Goal: Transaction & Acquisition: Purchase product/service

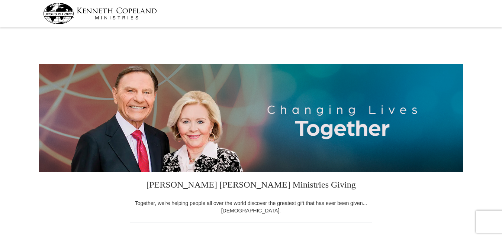
select select "AR"
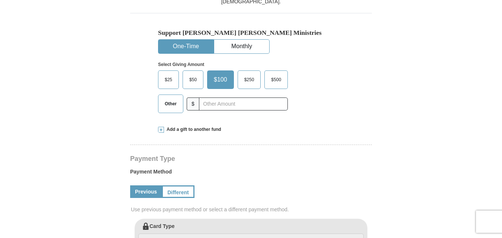
scroll to position [211, 0]
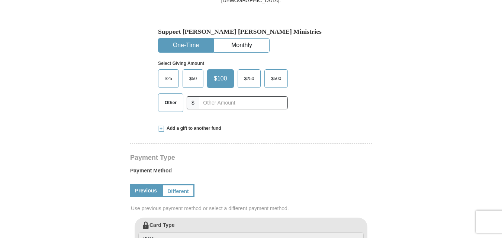
click at [170, 103] on span "Other" at bounding box center [170, 102] width 19 height 11
click at [0, 0] on input "Other" at bounding box center [0, 0] width 0 height 0
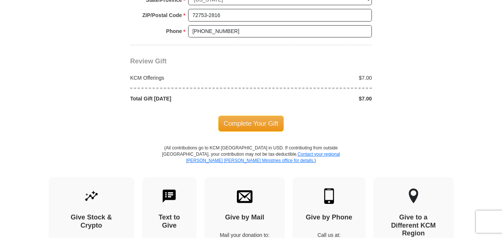
scroll to position [656, 0]
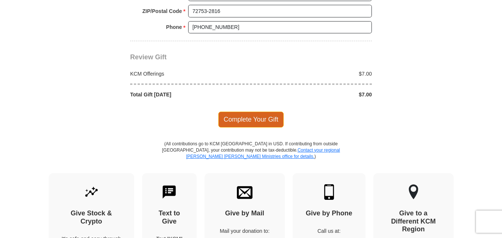
type input "7.00"
click at [243, 121] on span "Complete Your Gift" at bounding box center [251, 120] width 66 height 16
